Goal: Task Accomplishment & Management: Manage account settings

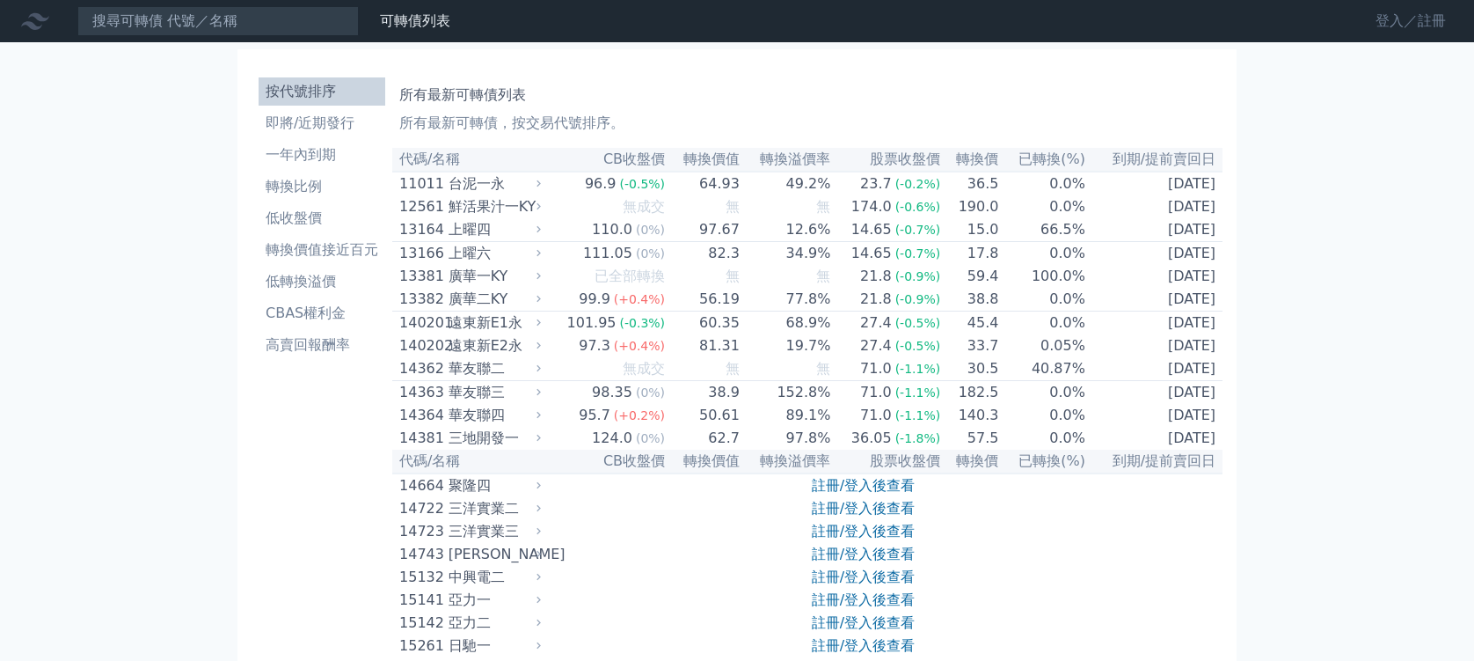
click at [1447, 18] on link "登入／註冊" at bounding box center [1411, 21] width 99 height 28
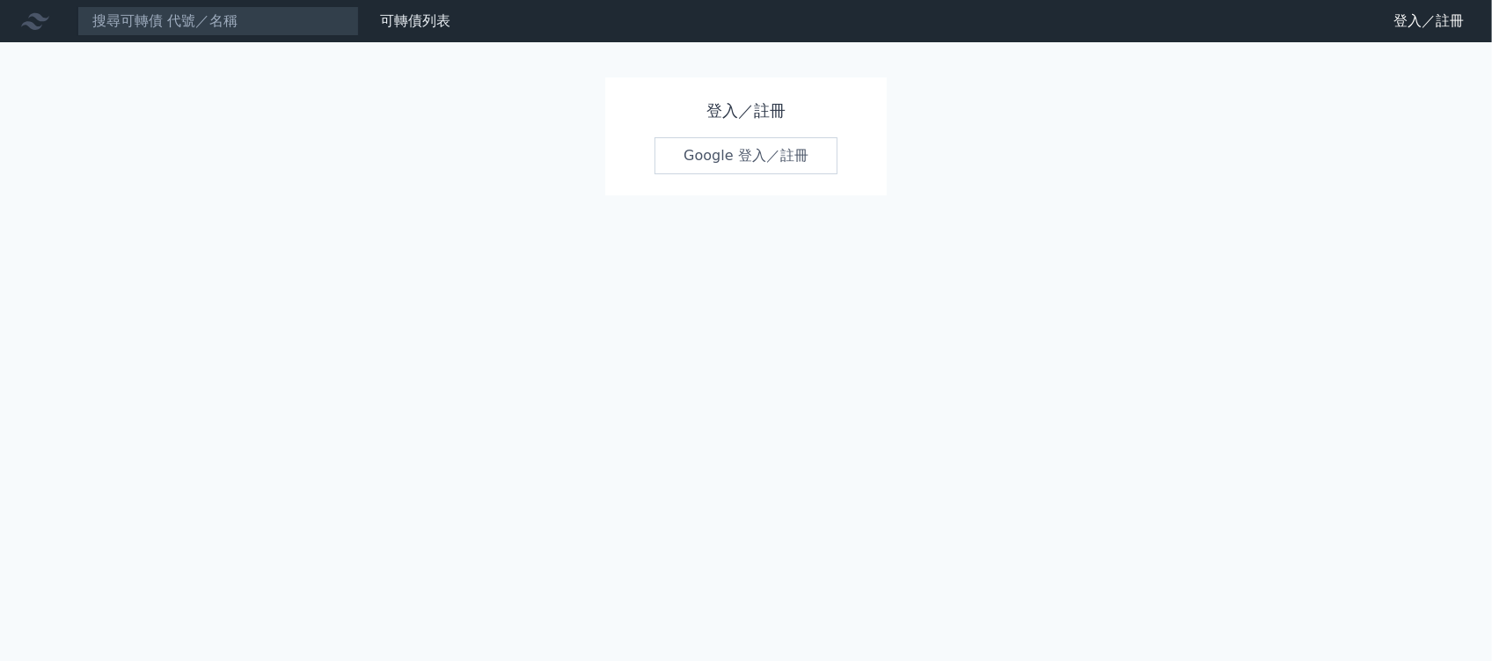
click at [681, 152] on link "Google 登入／註冊" at bounding box center [746, 155] width 183 height 37
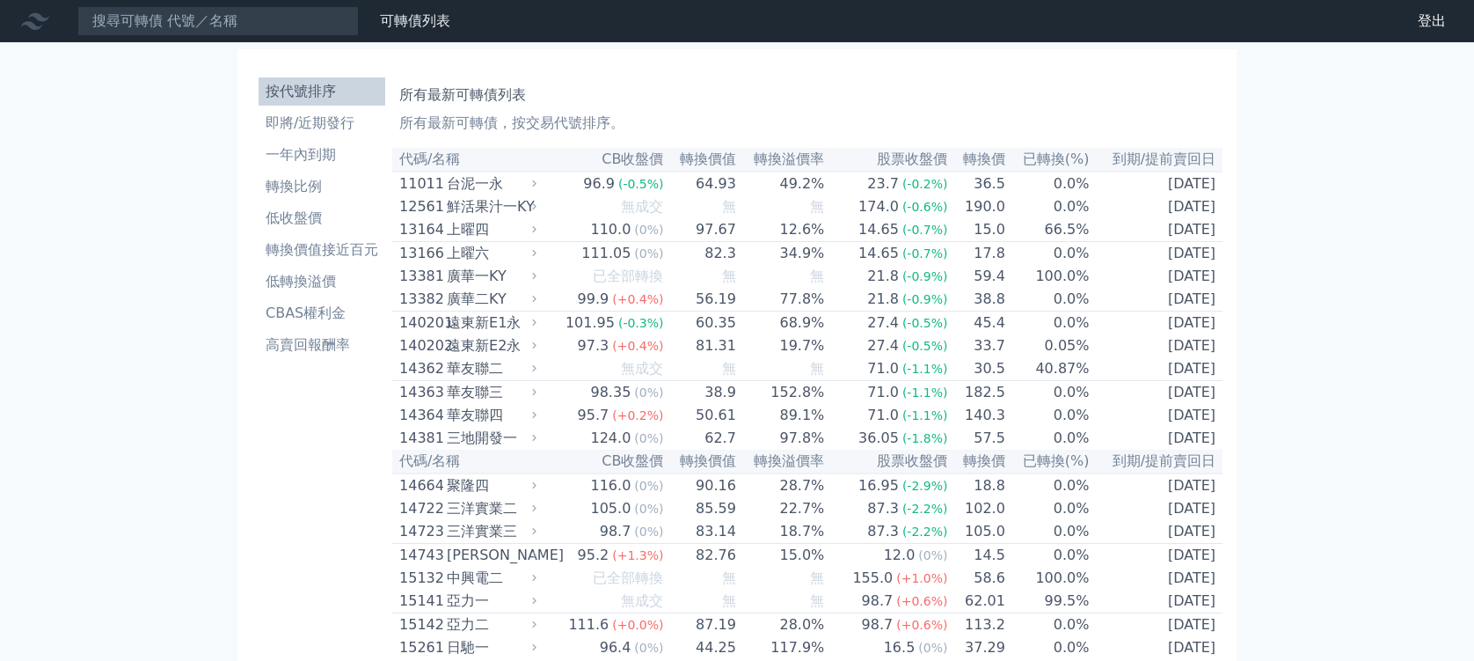
scroll to position [1101, 0]
